Goal: Contribute content: Add original content to the website for others to see

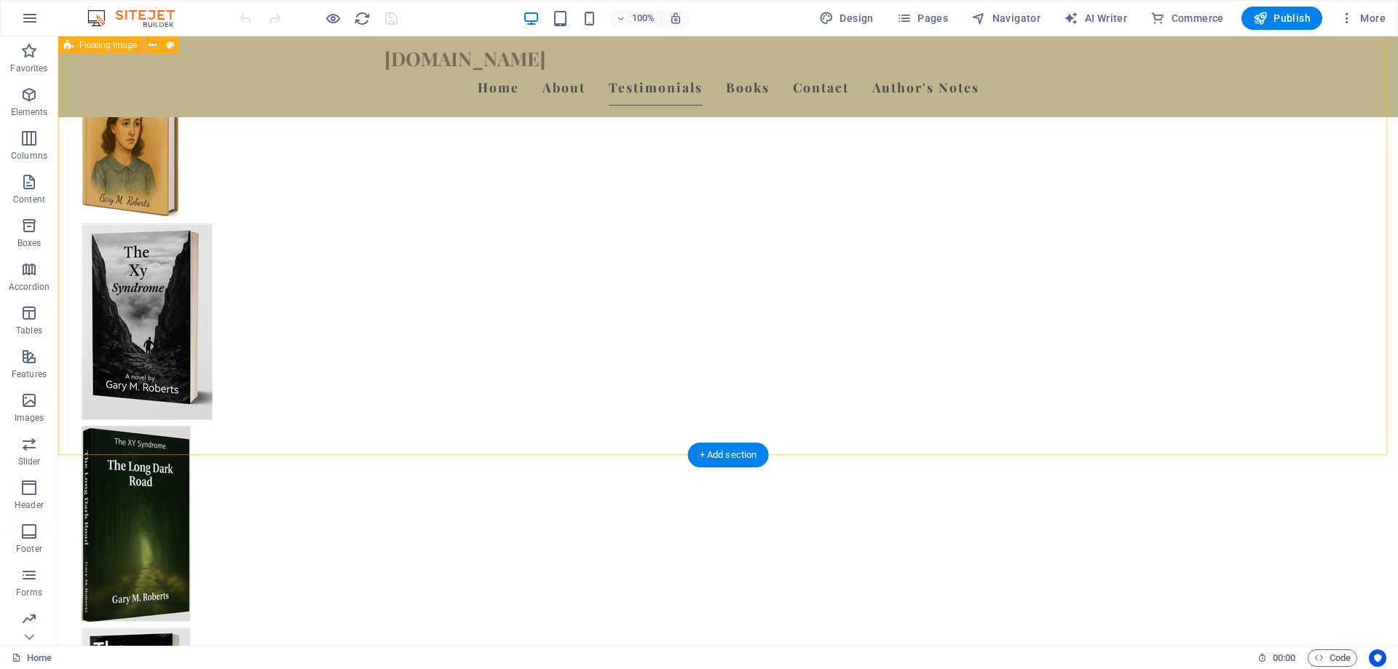
scroll to position [1674, 0]
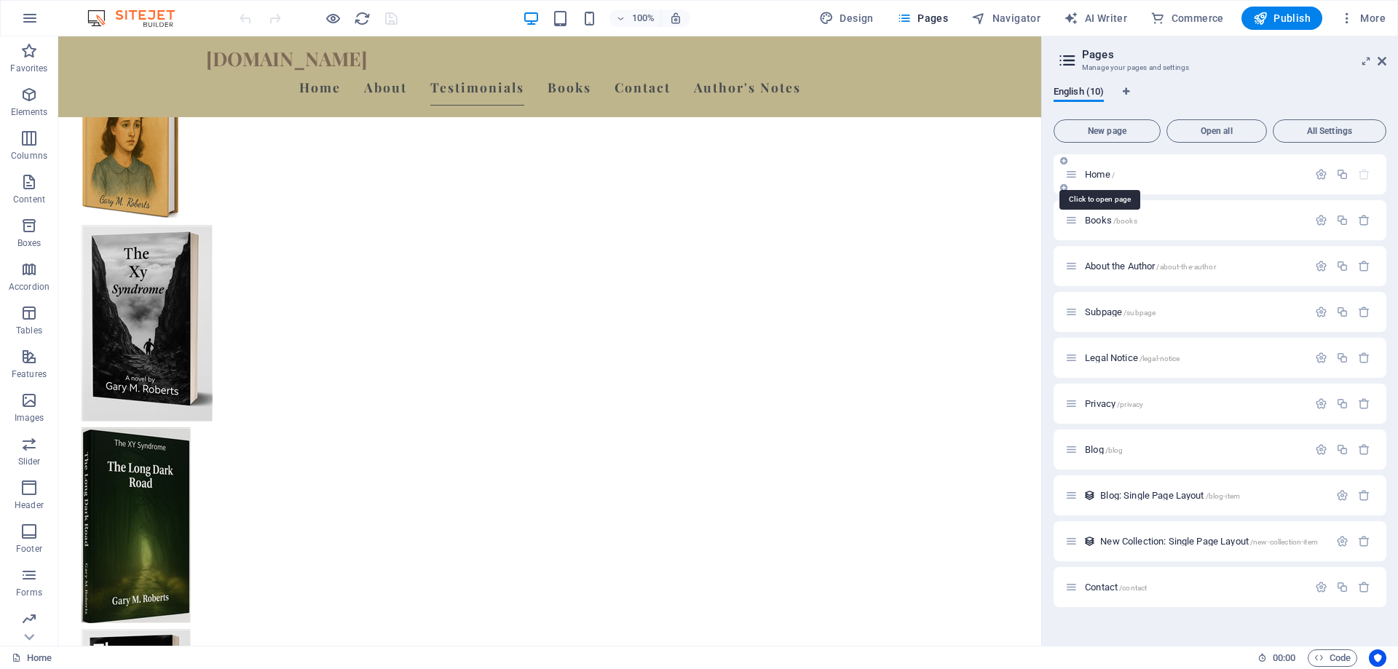
click at [1113, 173] on span "/" at bounding box center [1113, 175] width 3 height 8
click at [1111, 171] on span "Home /" at bounding box center [1100, 174] width 30 height 11
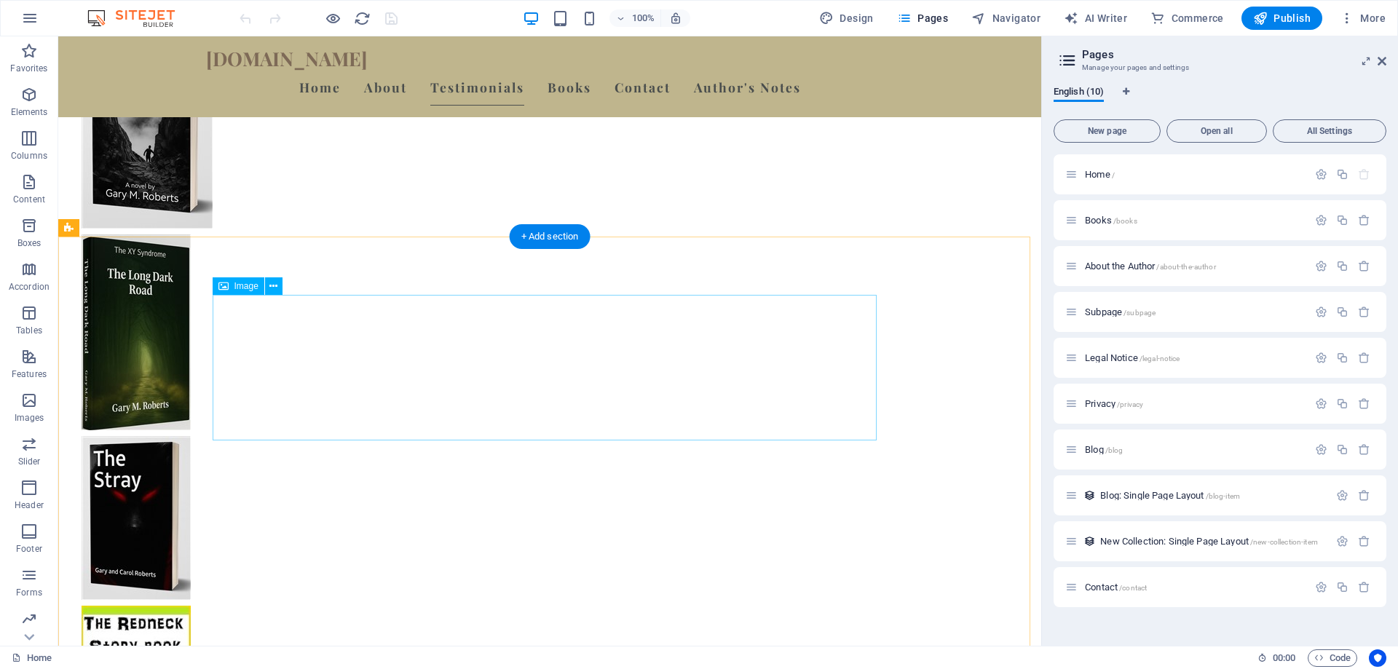
scroll to position [1893, 0]
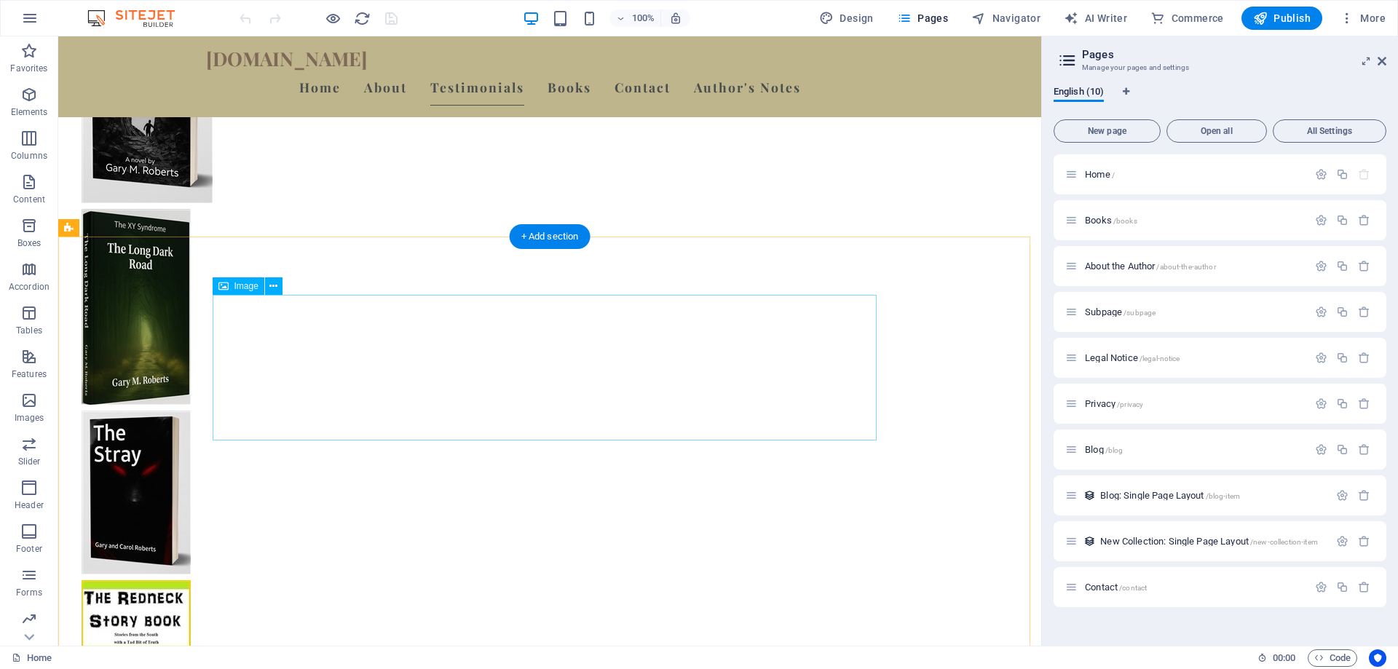
select select "px"
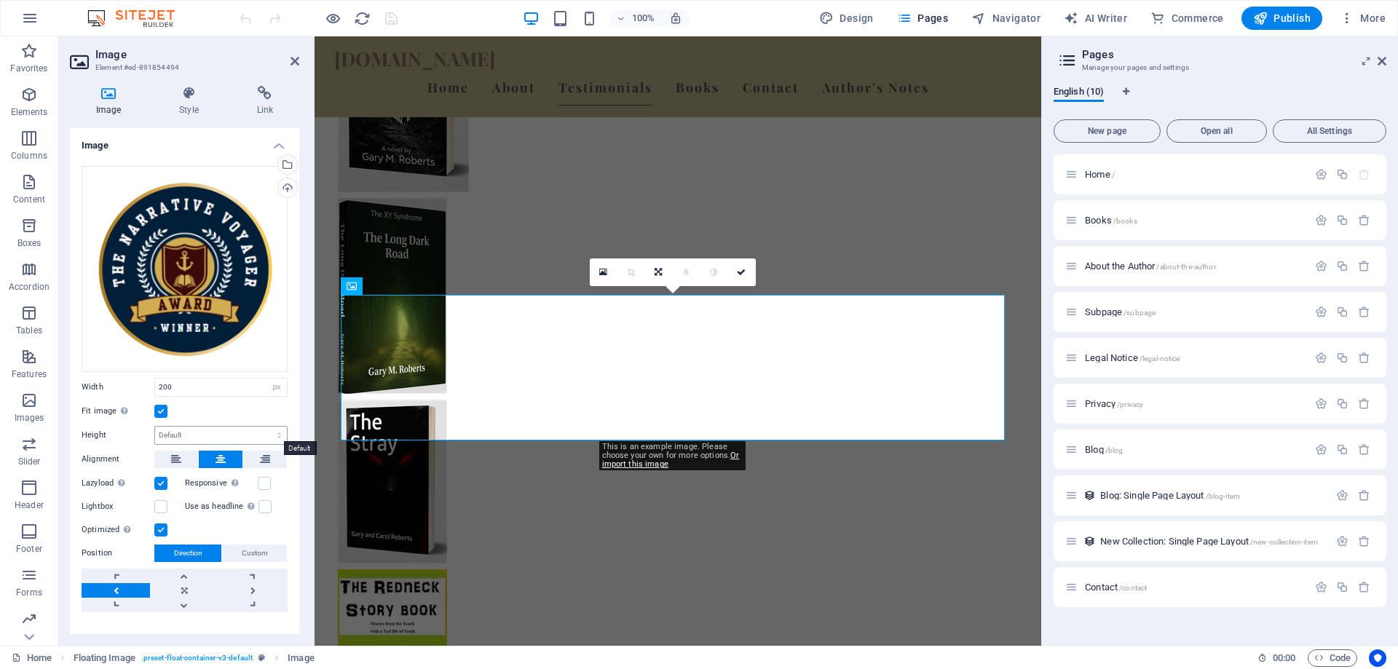
scroll to position [22, 0]
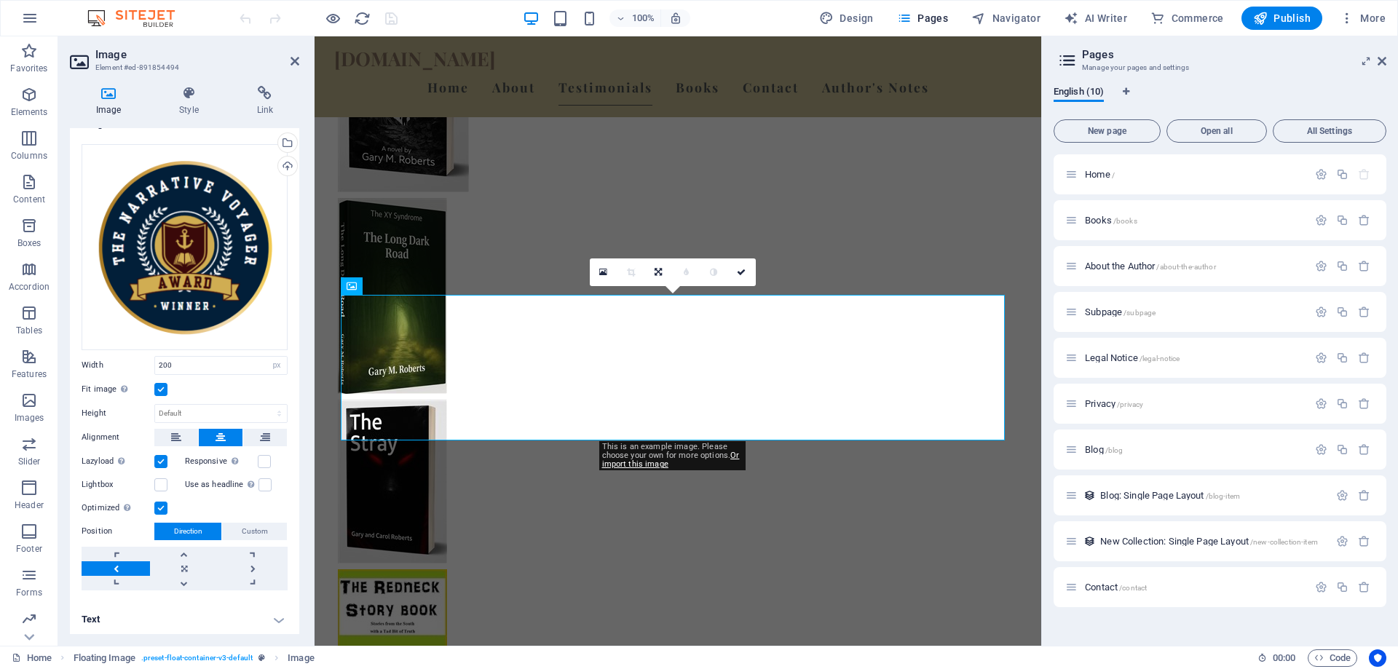
click at [275, 618] on h4 "Text" at bounding box center [184, 619] width 229 height 35
click at [277, 617] on h4 "Text" at bounding box center [184, 615] width 229 height 26
click at [194, 90] on icon at bounding box center [188, 93] width 71 height 15
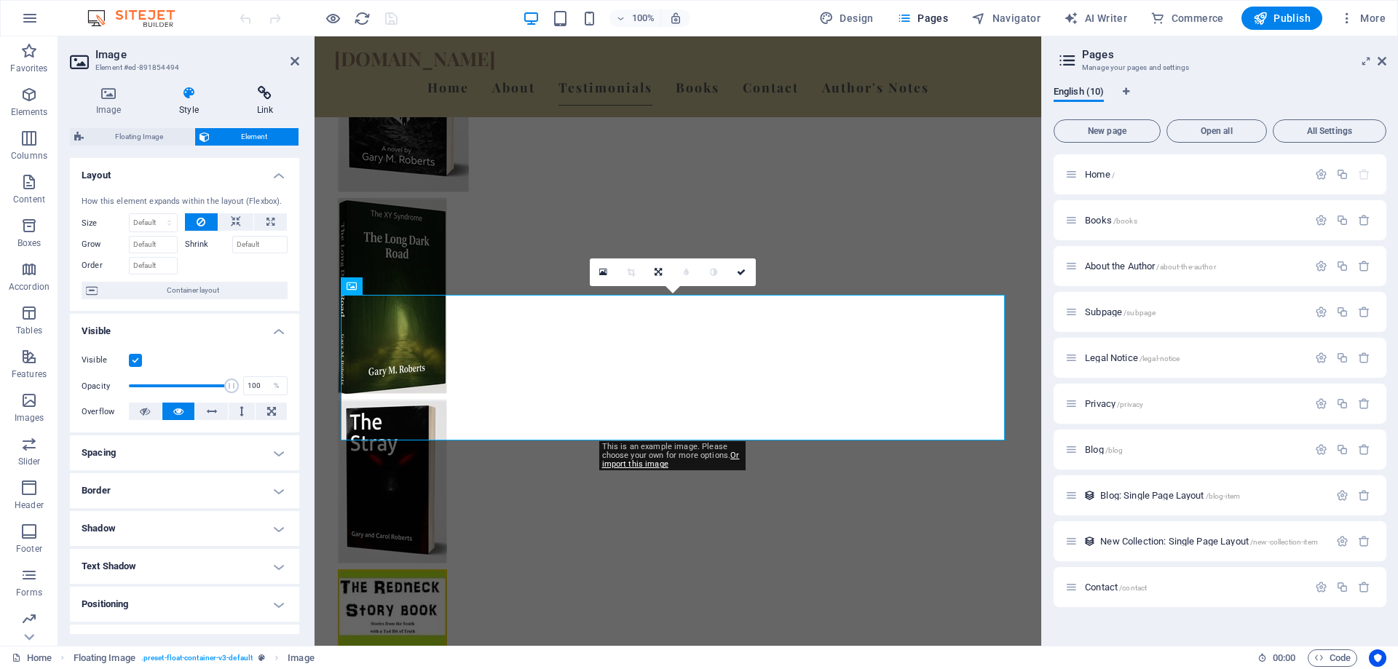
click at [266, 93] on icon at bounding box center [265, 93] width 68 height 15
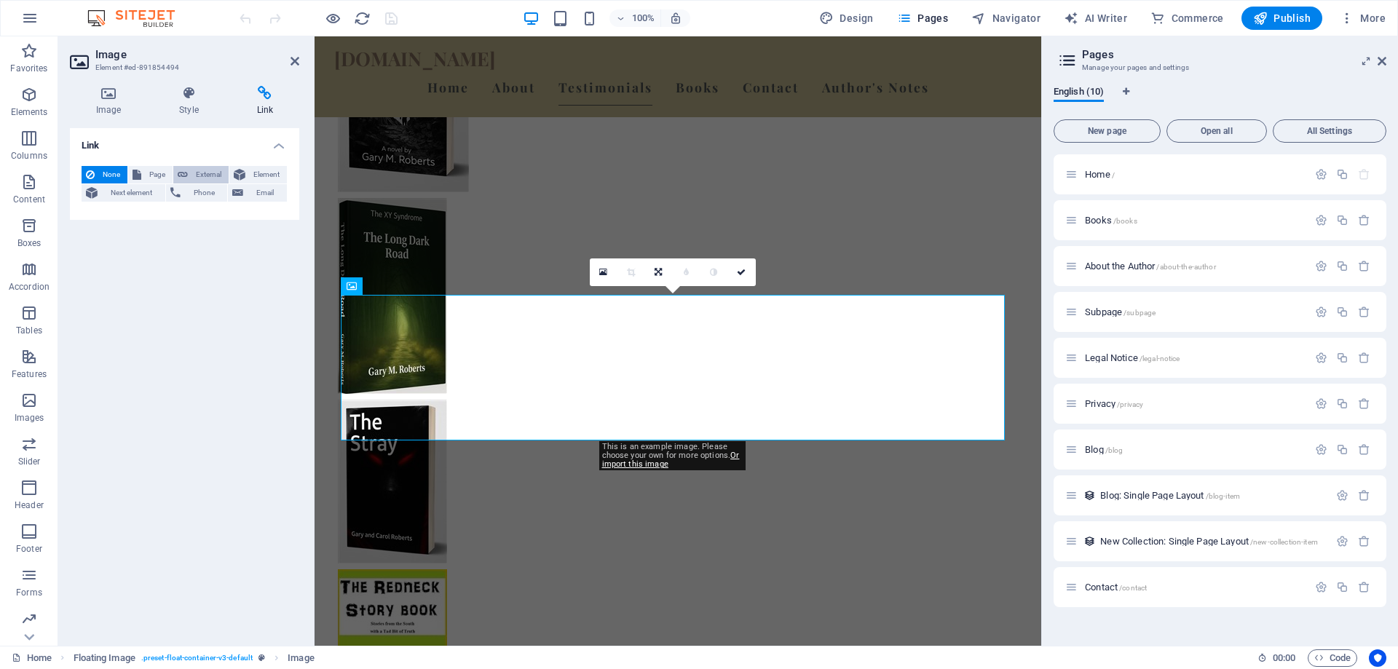
click at [196, 173] on span "External" at bounding box center [208, 174] width 32 height 17
select select "blank"
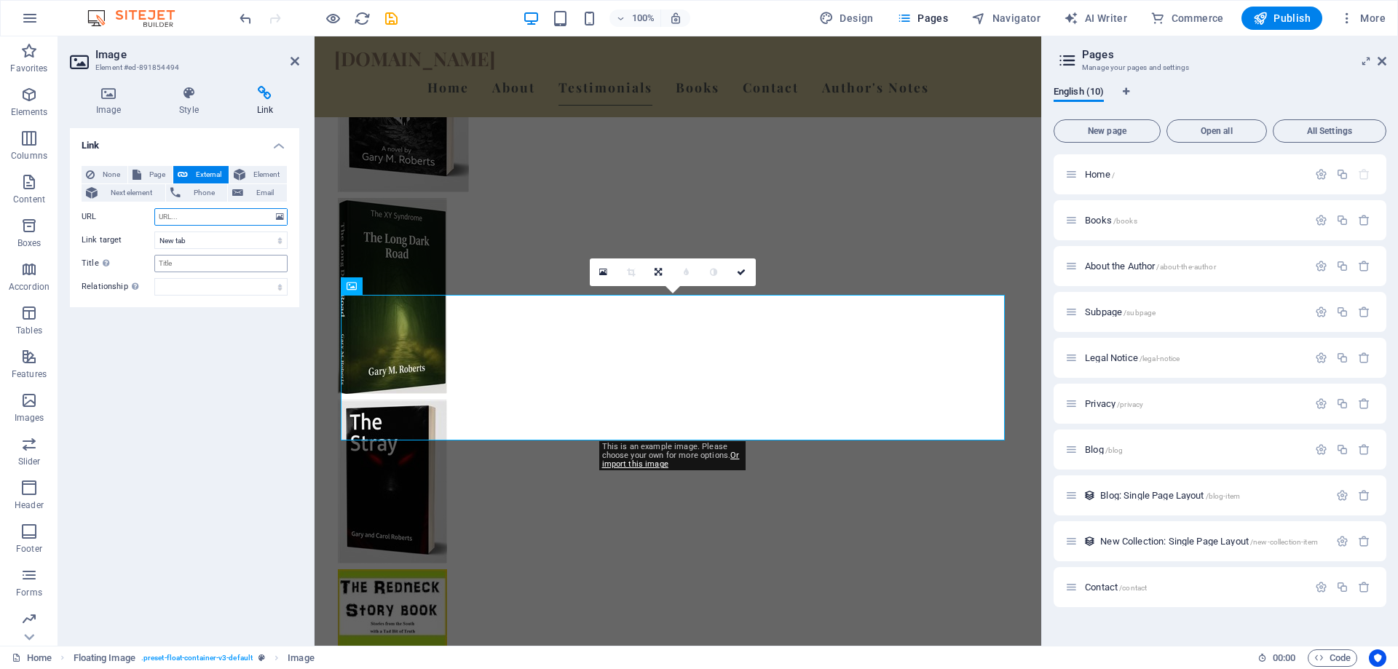
paste input "[URL][DOMAIN_NAME][PERSON_NAME]"
type input "[URL][DOMAIN_NAME][PERSON_NAME]"
click at [222, 265] on input "Title Additional link description, should not be the same as the link text. The…" at bounding box center [220, 263] width 133 height 17
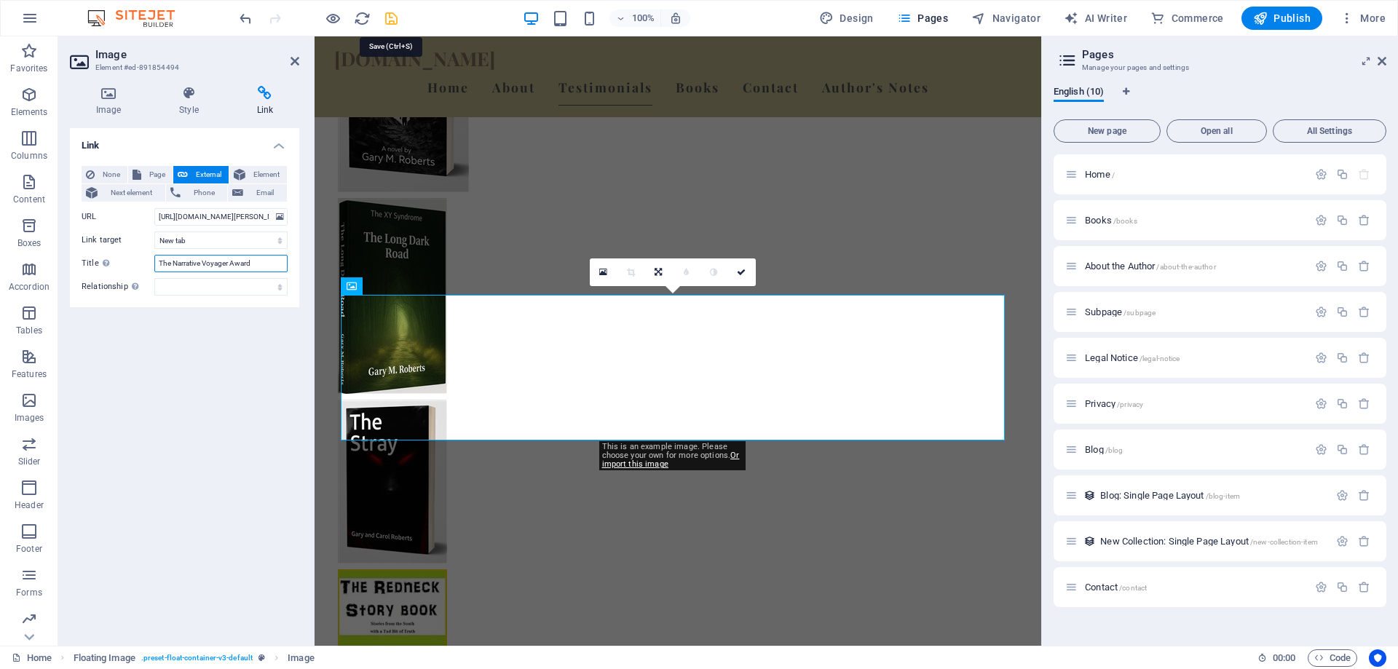
type input "The Narrative Voyager Award"
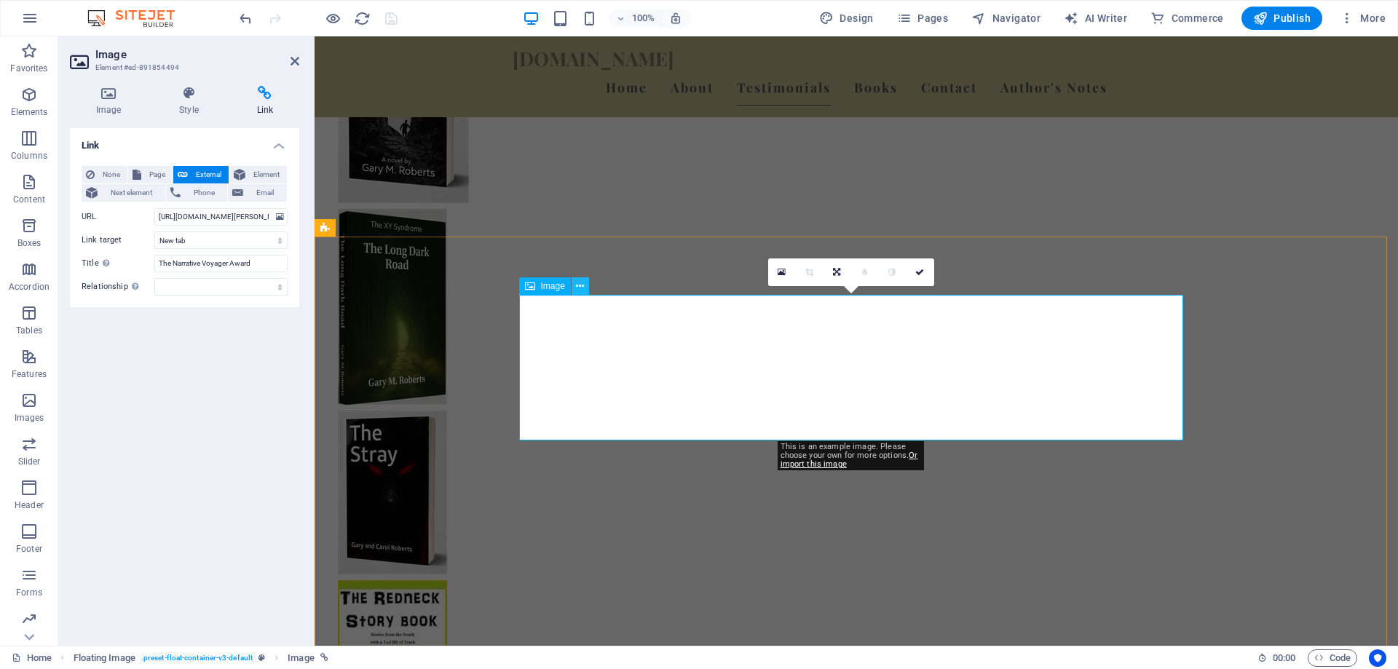
click at [582, 285] on icon at bounding box center [580, 286] width 8 height 15
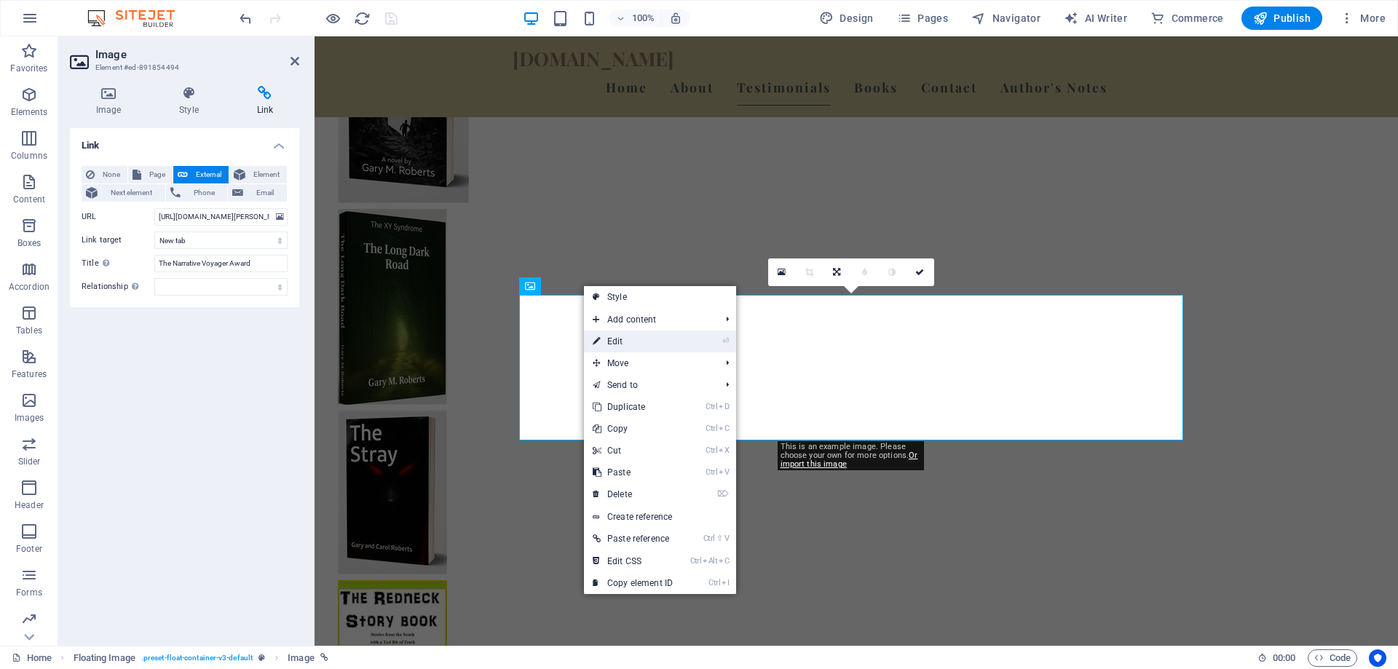
click at [617, 342] on link "⏎ Edit" at bounding box center [633, 342] width 98 height 22
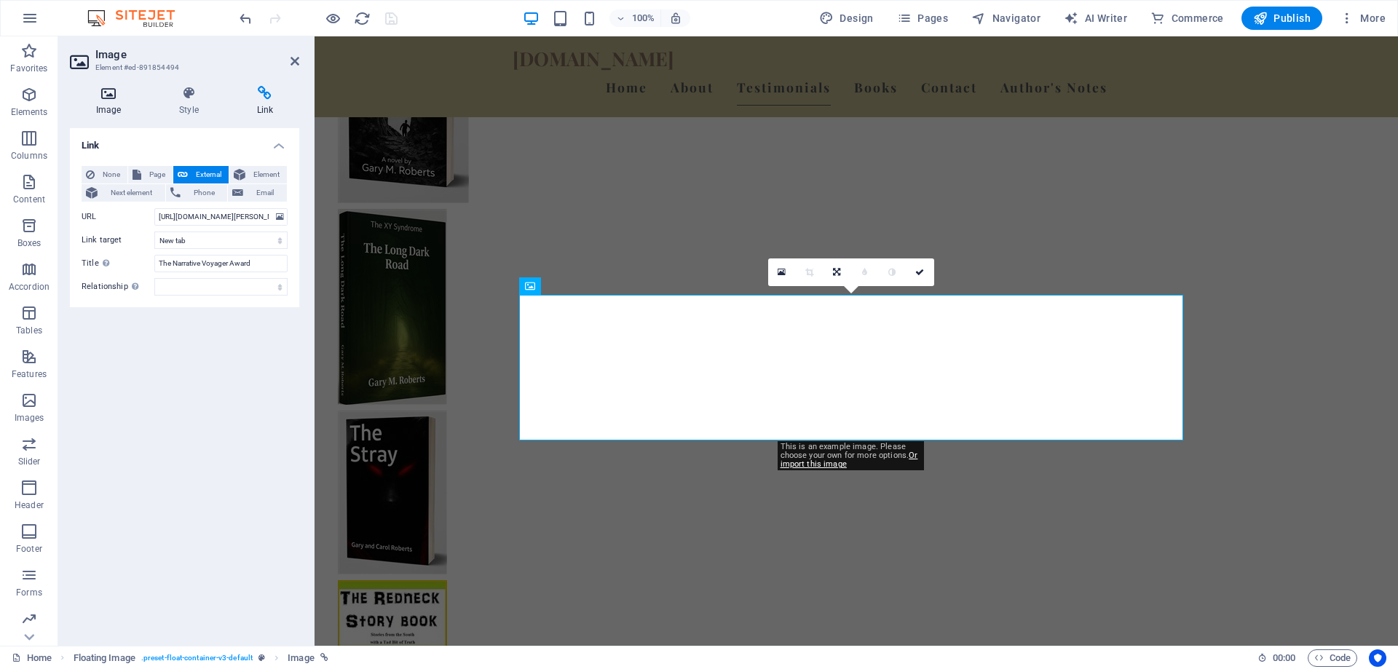
click at [99, 97] on icon at bounding box center [108, 93] width 77 height 15
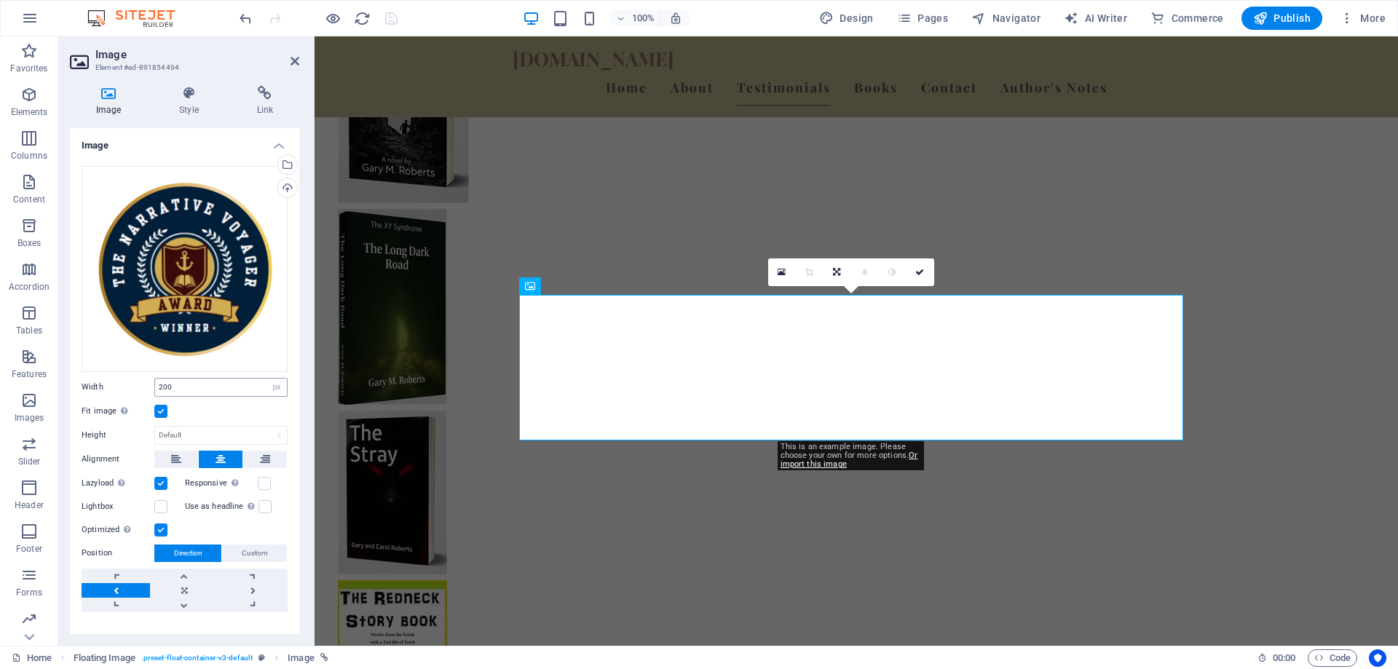
scroll to position [22, 0]
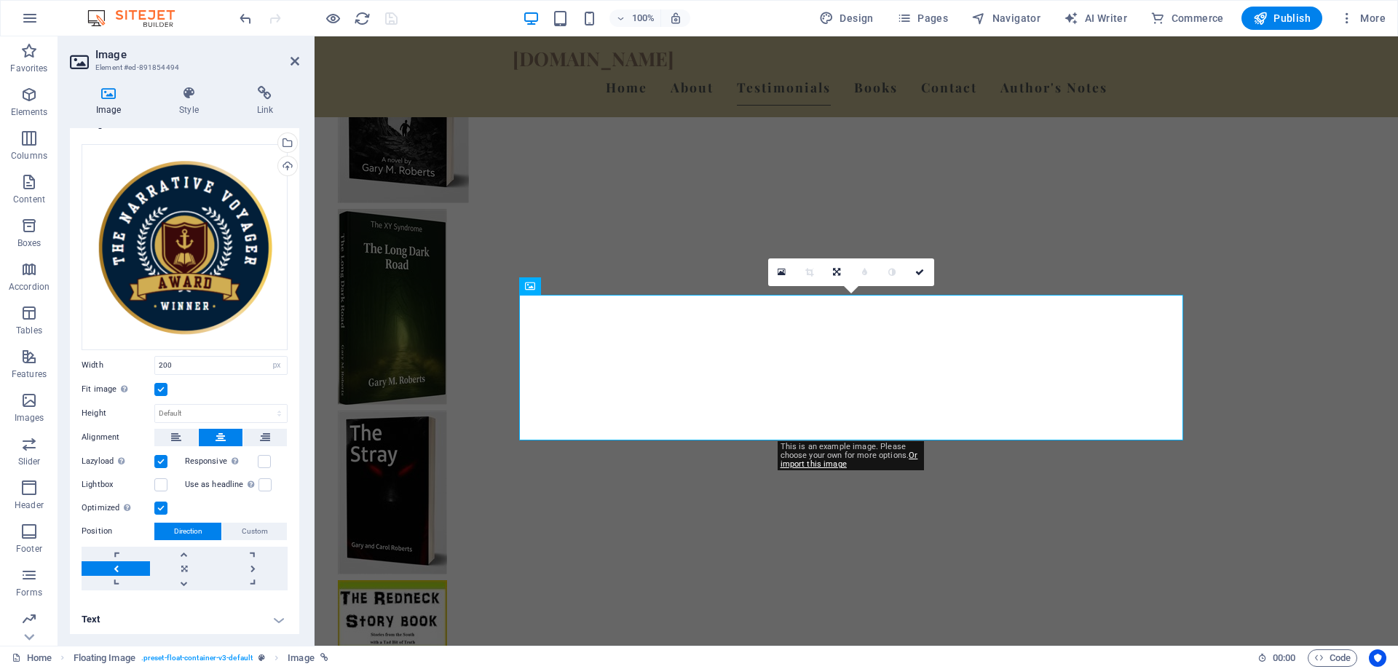
click at [275, 614] on h4 "Text" at bounding box center [184, 619] width 229 height 35
click at [275, 617] on h4 "Text" at bounding box center [184, 615] width 229 height 26
drag, startPoint x: 306, startPoint y: 468, endPoint x: 307, endPoint y: 435, distance: 33.5
click at [307, 435] on div "Image Style Link Image Drag files here, click to choose files or select files f…" at bounding box center [184, 359] width 253 height 571
click at [95, 620] on h4 "Text" at bounding box center [184, 619] width 229 height 35
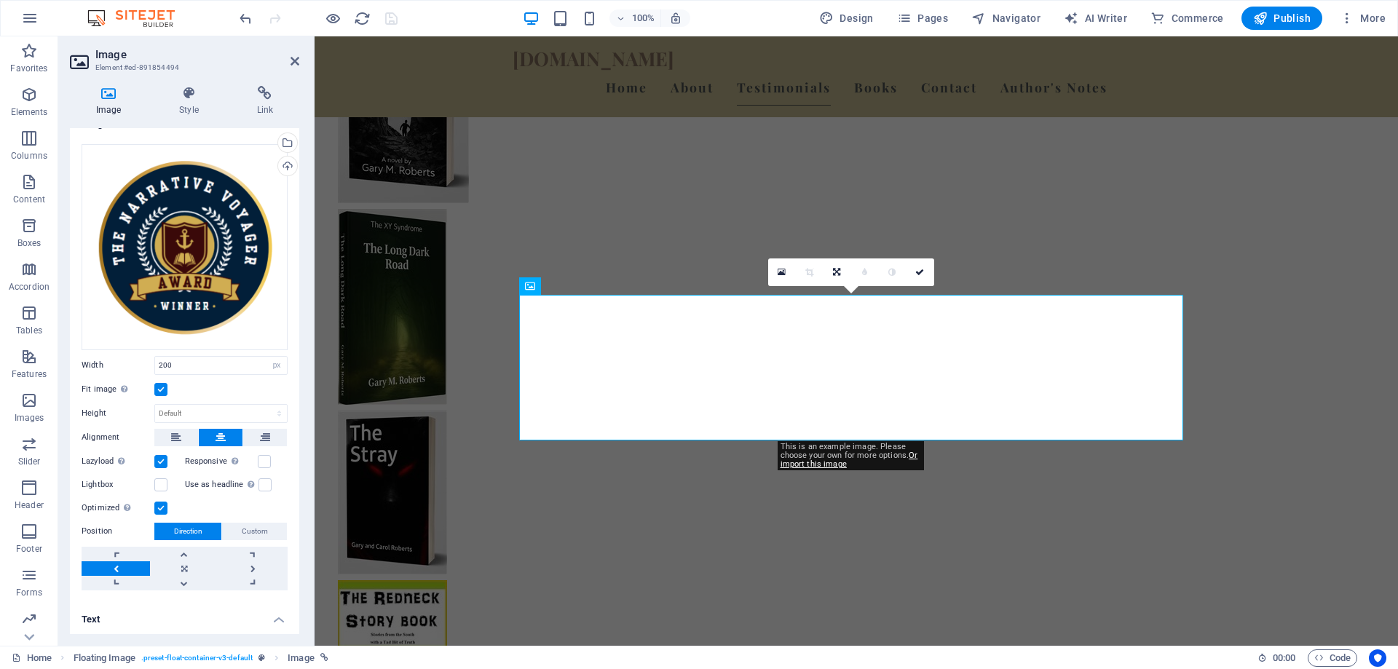
click at [95, 620] on h4 "Text" at bounding box center [184, 615] width 229 height 26
click at [219, 288] on div "Drag files here, click to choose files or select files from Files or our free s…" at bounding box center [185, 247] width 206 height 206
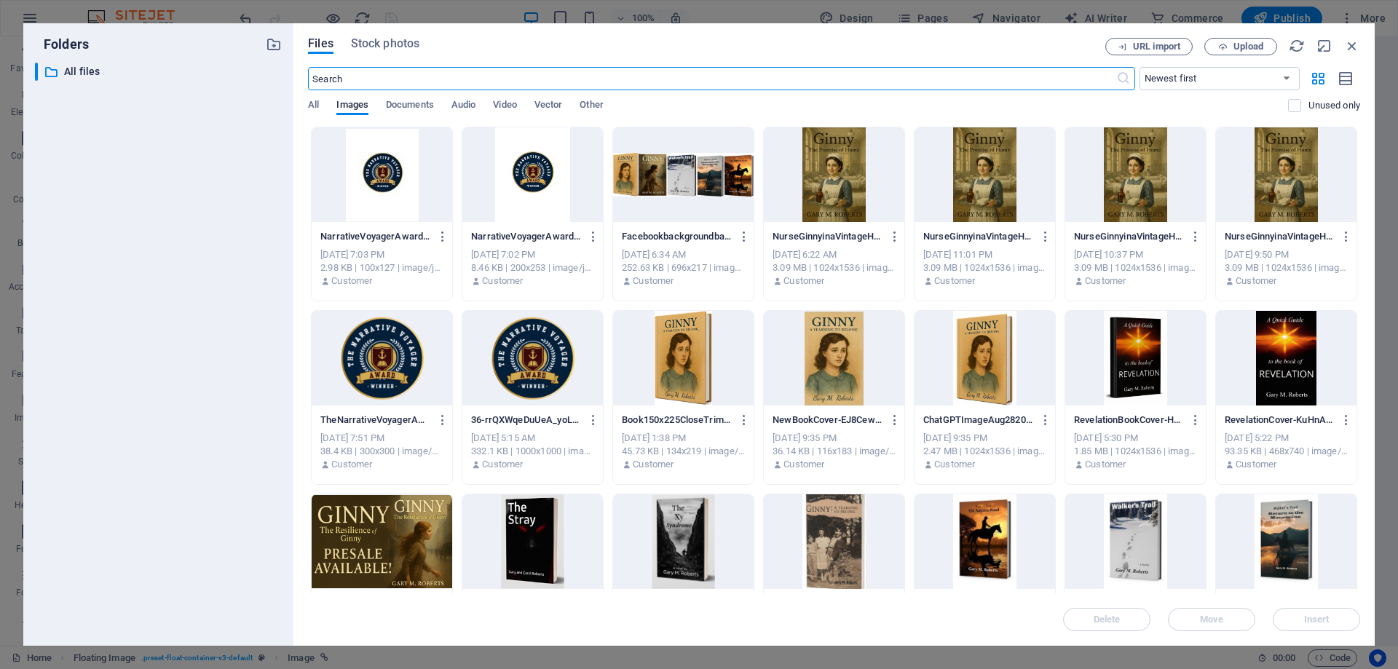
scroll to position [1904, 0]
click at [1356, 39] on icon "button" at bounding box center [1352, 46] width 16 height 16
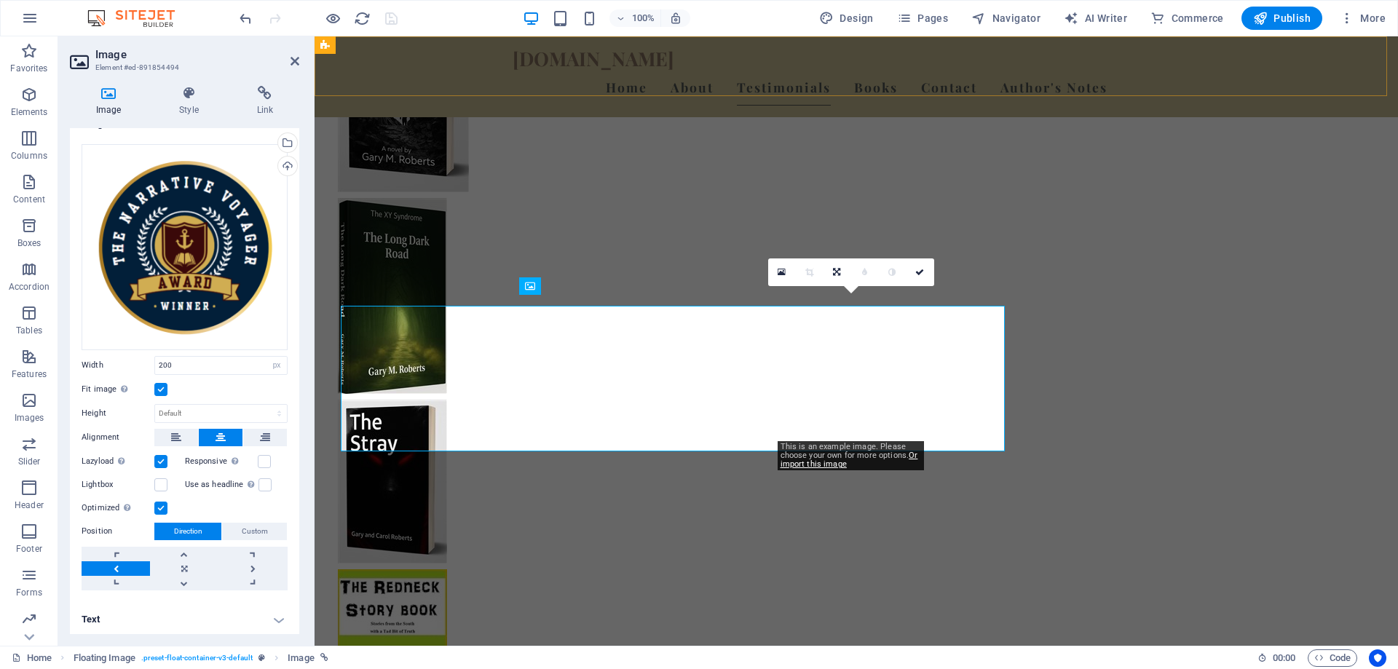
scroll to position [1893, 0]
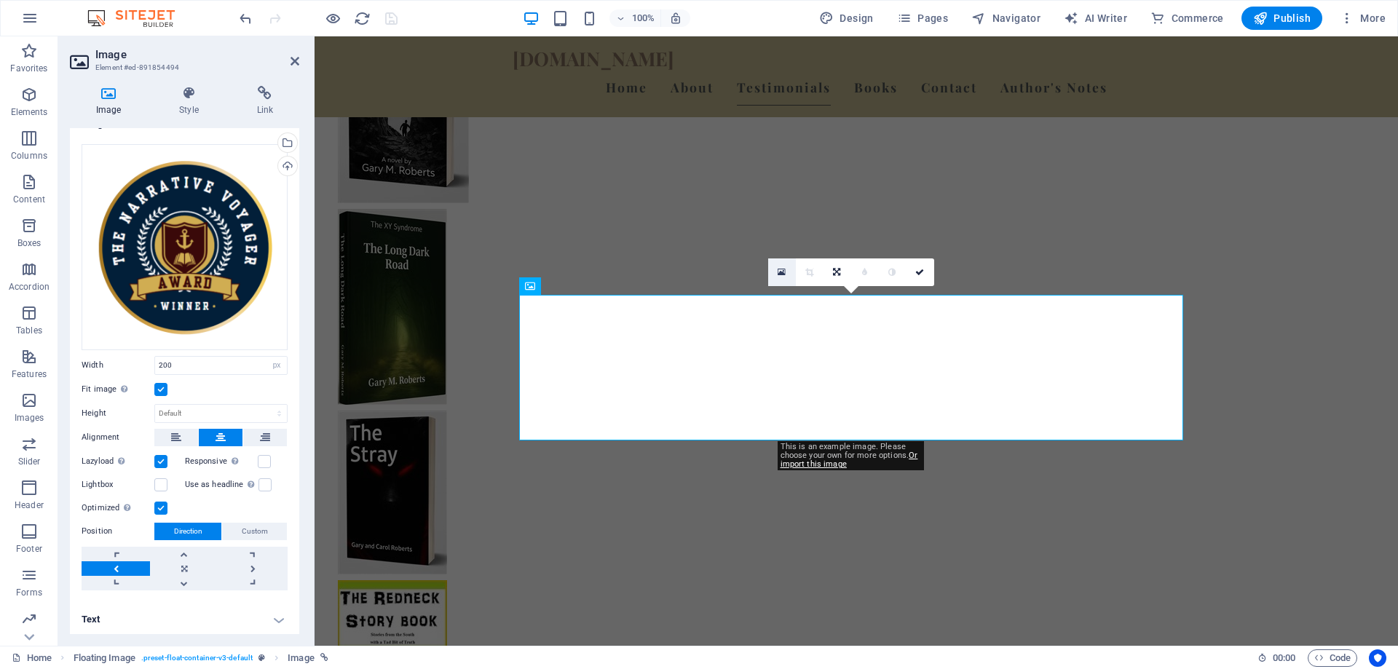
click at [783, 277] on icon at bounding box center [782, 272] width 8 height 10
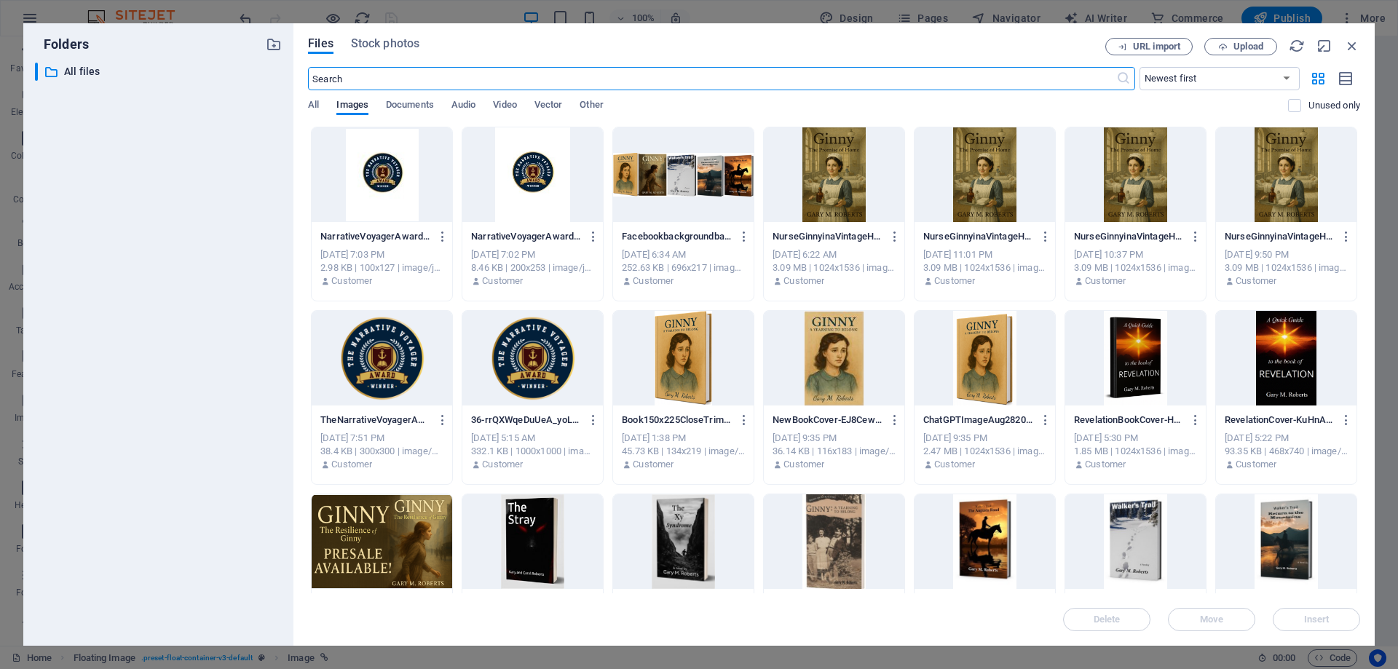
scroll to position [1904, 0]
click at [1349, 47] on icon "button" at bounding box center [1352, 46] width 16 height 16
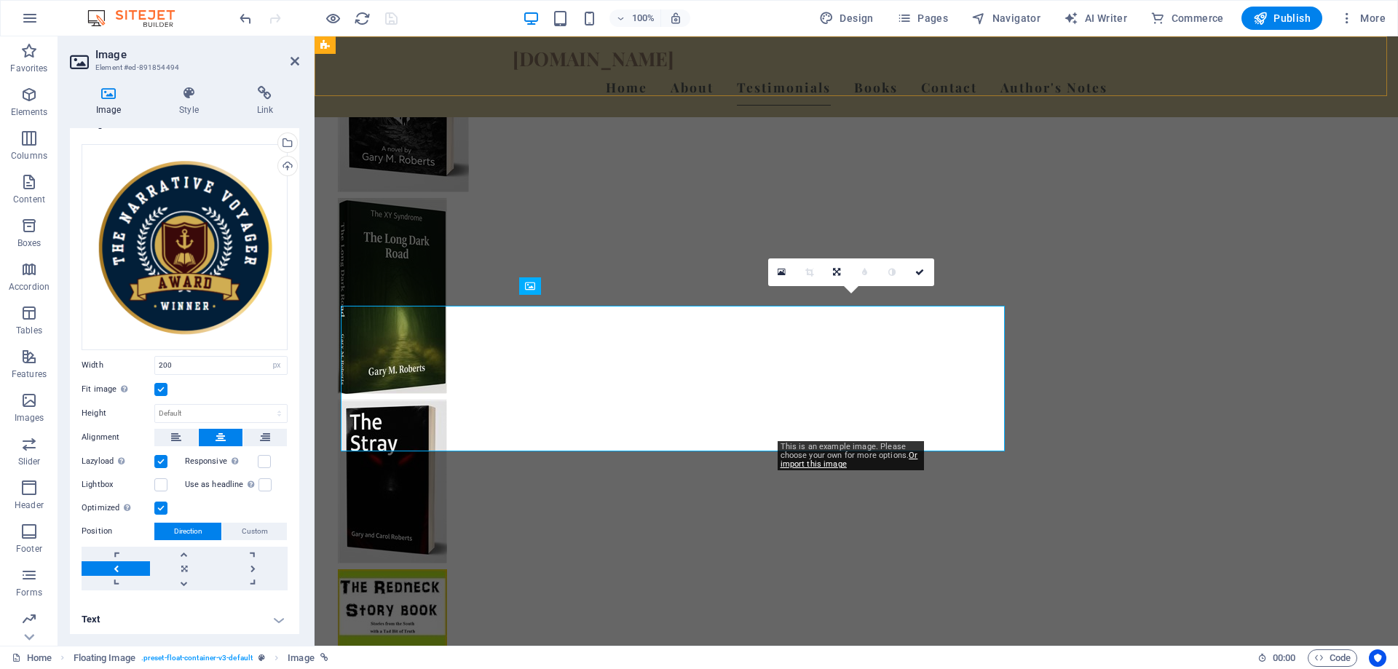
scroll to position [1893, 0]
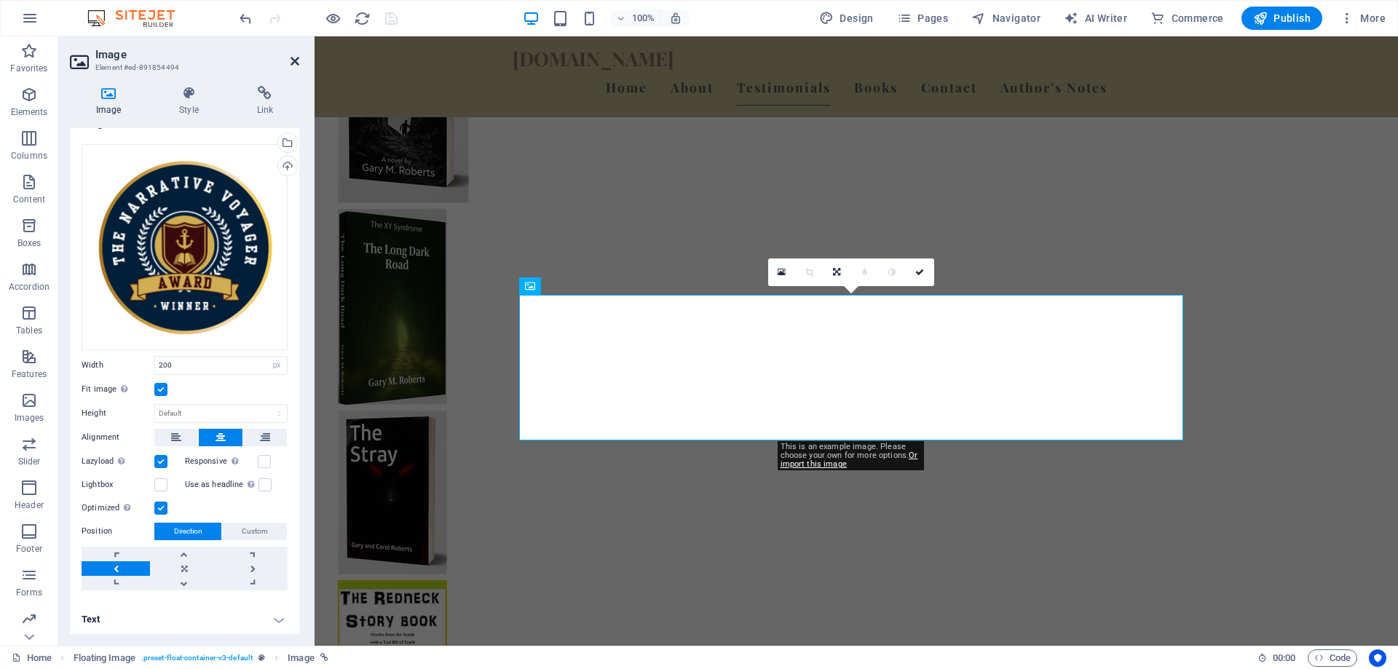
click at [296, 60] on icon at bounding box center [294, 61] width 9 height 12
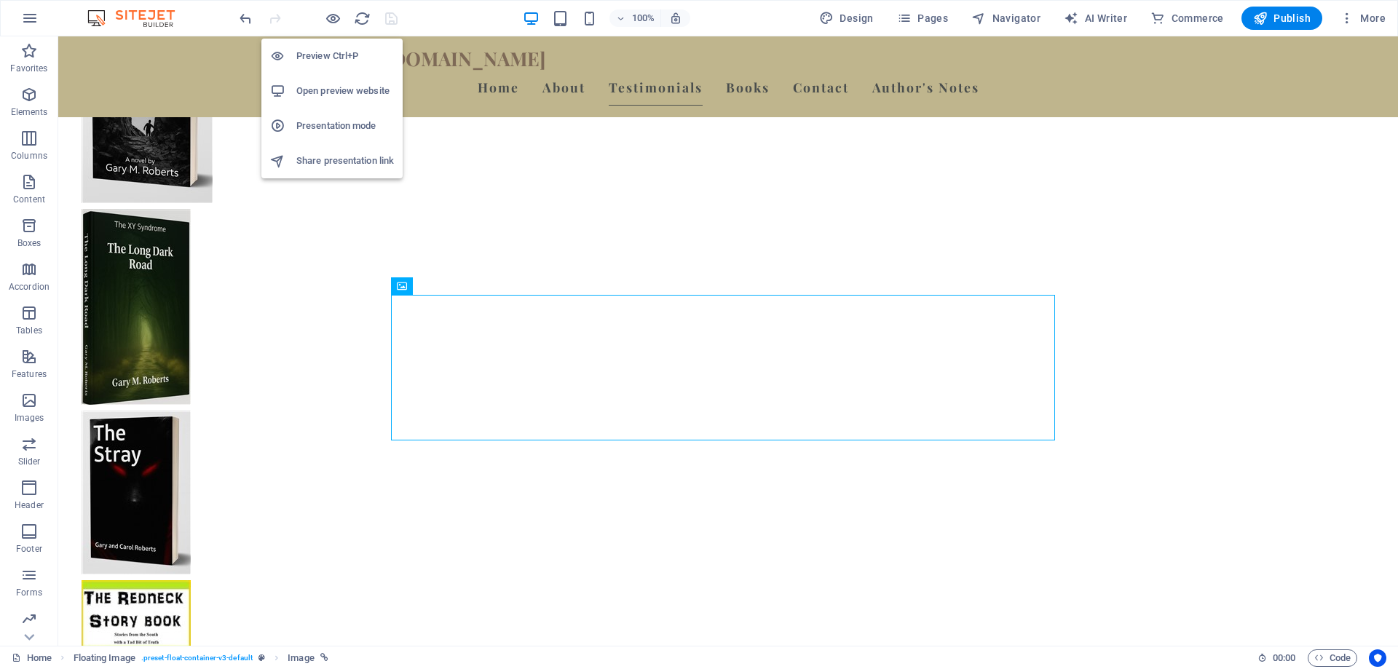
click at [325, 93] on h6 "Open preview website" at bounding box center [345, 90] width 98 height 17
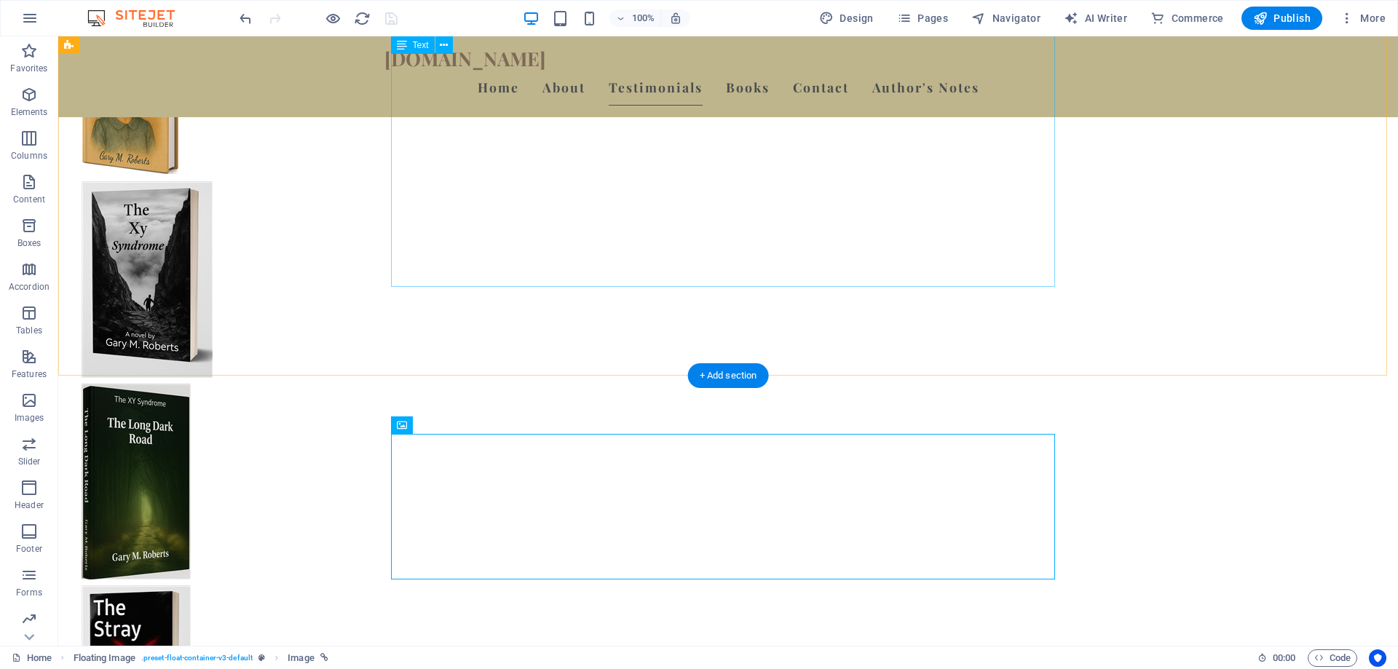
scroll to position [1674, 0]
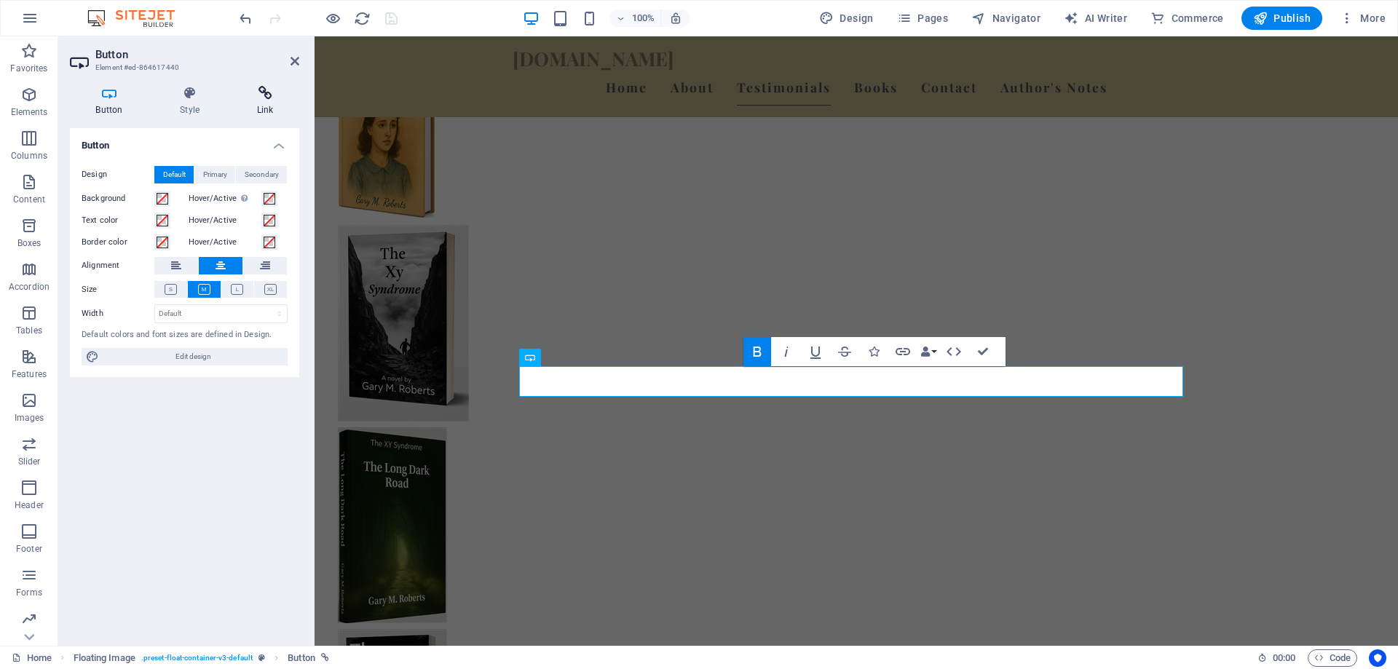
click at [263, 100] on h4 "Link" at bounding box center [265, 101] width 68 height 31
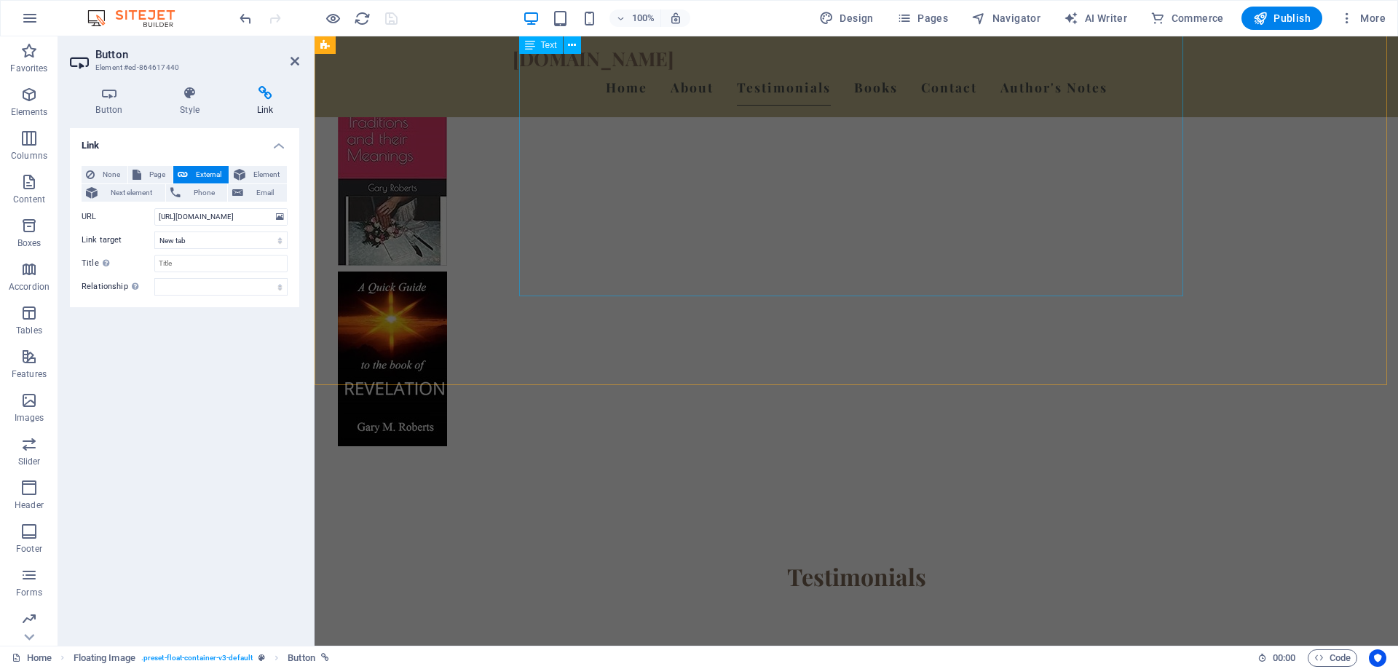
scroll to position [2839, 0]
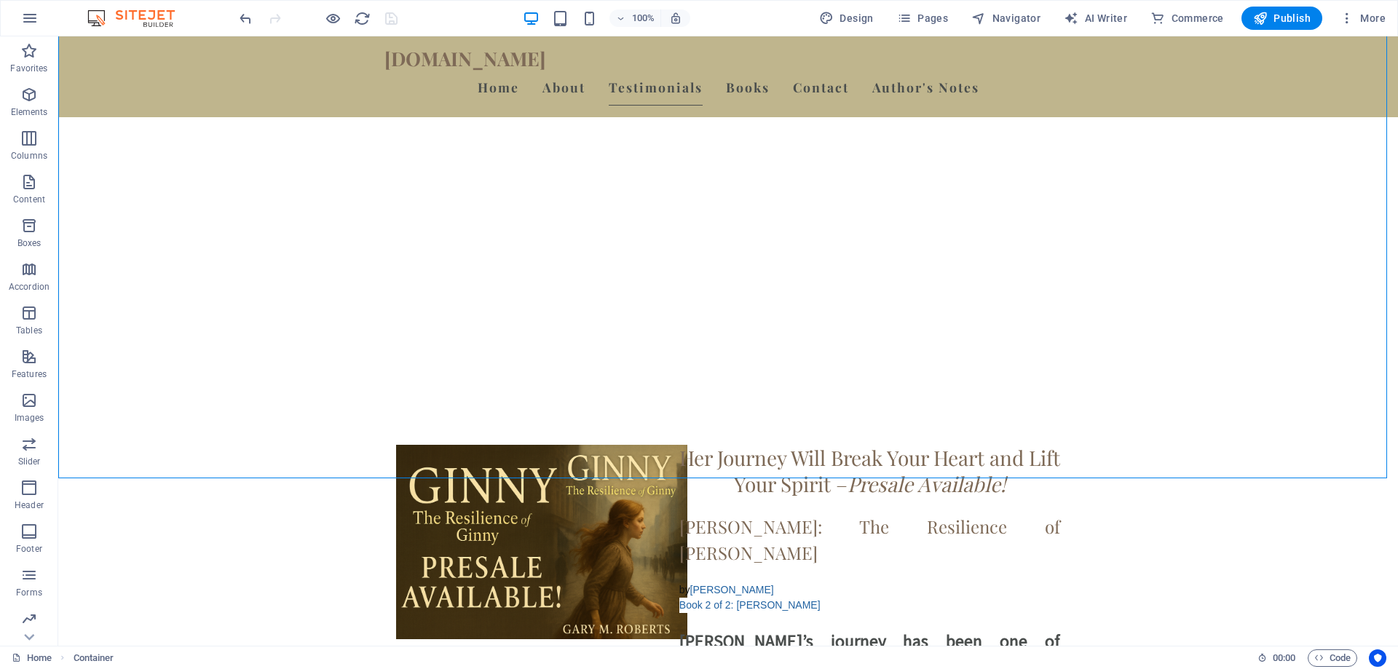
scroll to position [3057, 0]
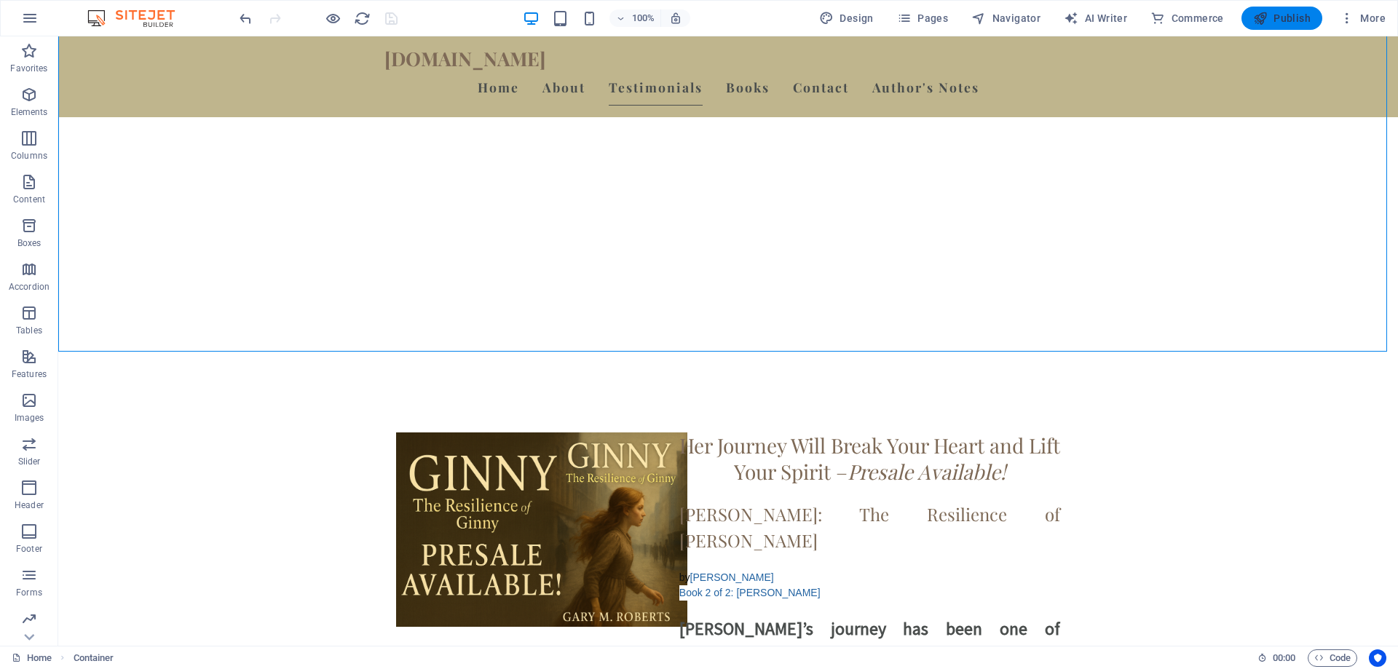
click at [1296, 20] on span "Publish" at bounding box center [1282, 18] width 58 height 15
